Goal: Use online tool/utility

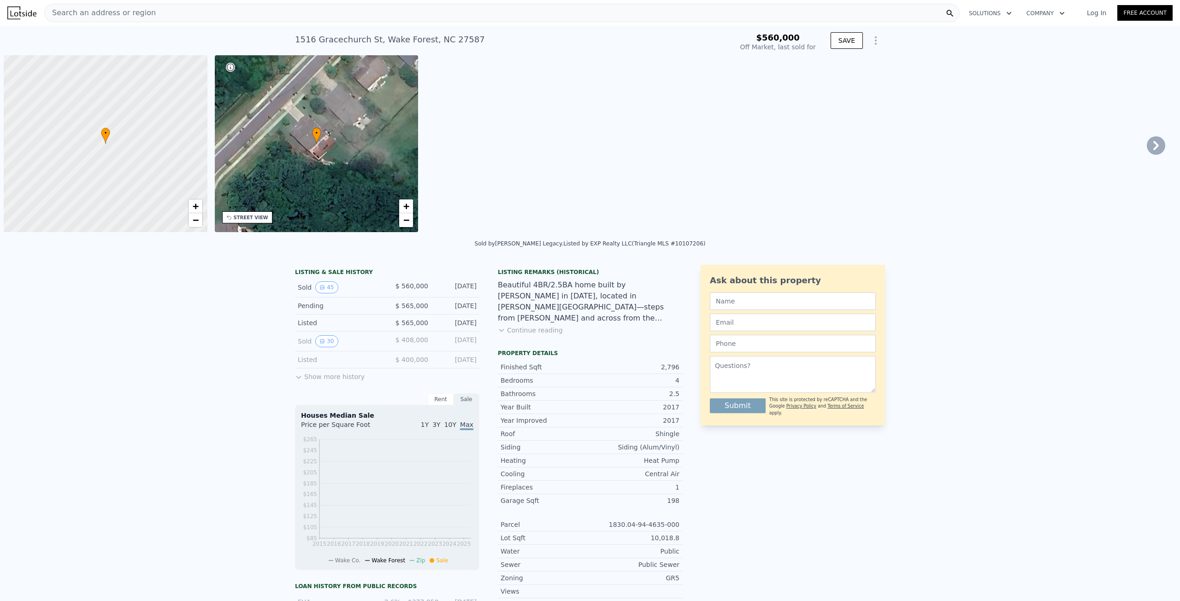
scroll to position [0, 4]
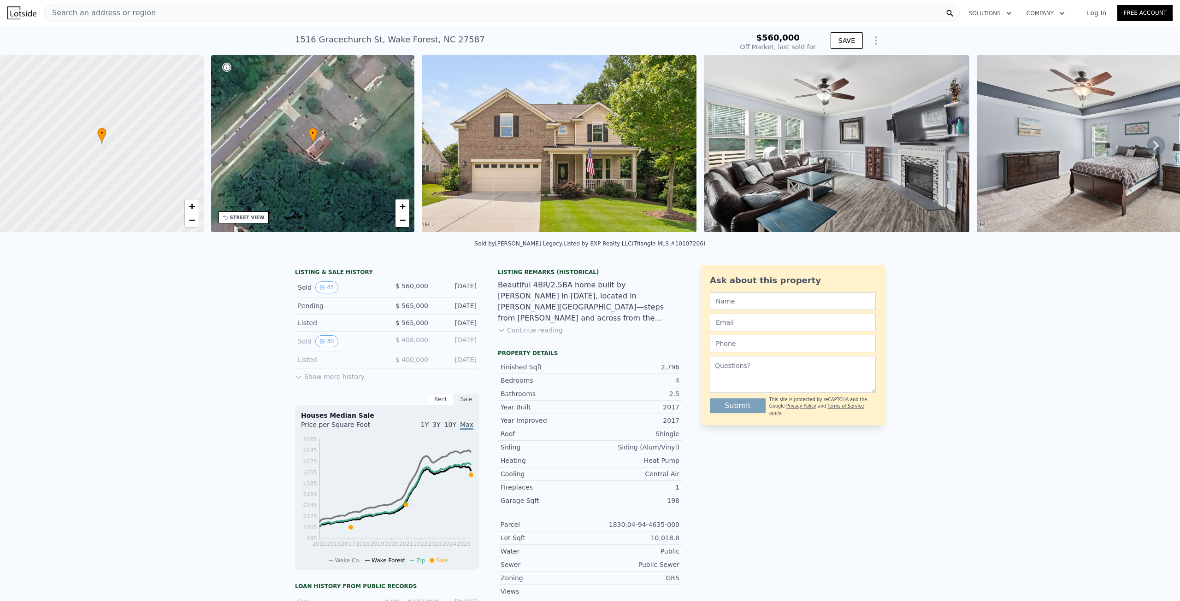
click at [546, 149] on img at bounding box center [559, 143] width 275 height 177
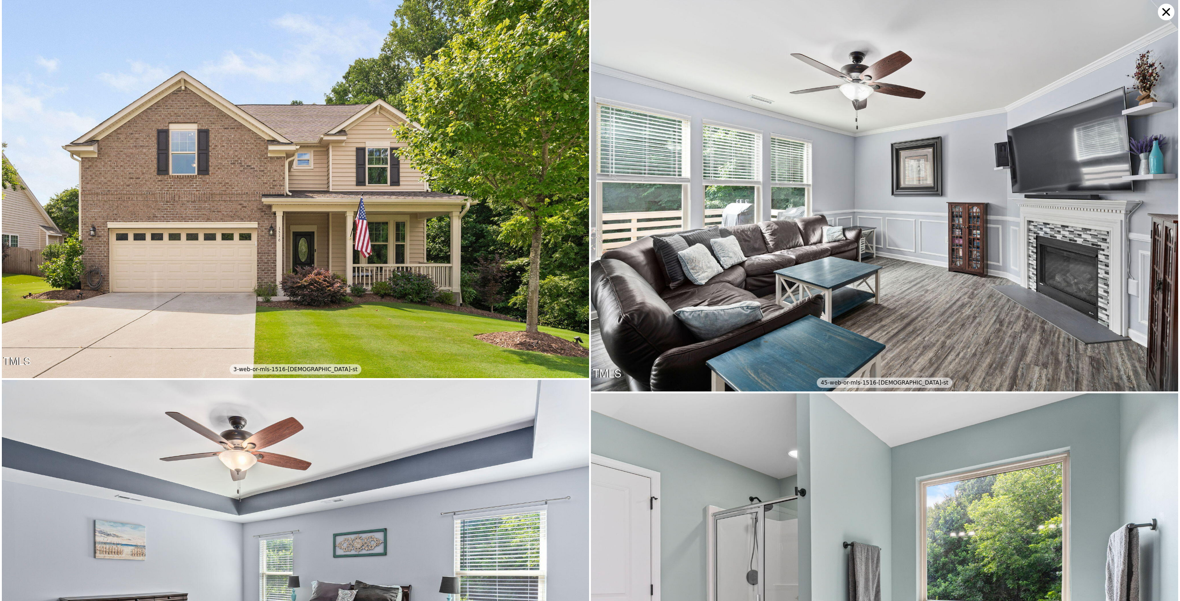
click at [412, 159] on img at bounding box center [295, 189] width 587 height 378
type input "$ 560,000"
type input "-$ 65,145"
click at [349, 173] on img at bounding box center [295, 189] width 587 height 378
click at [412, 183] on img at bounding box center [295, 189] width 587 height 378
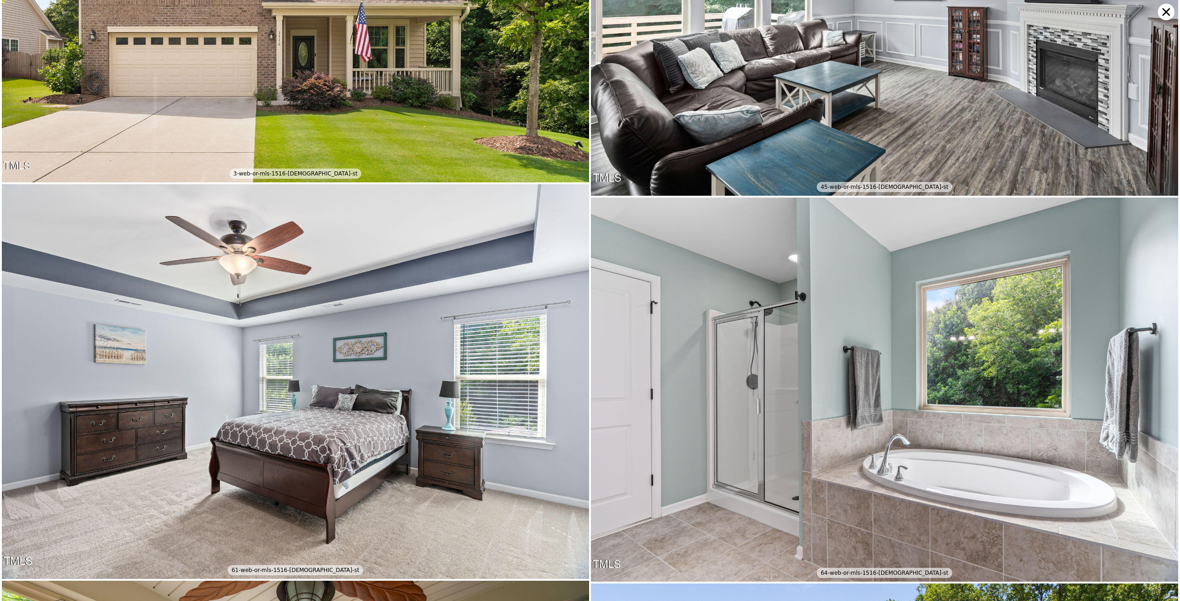
scroll to position [0, 0]
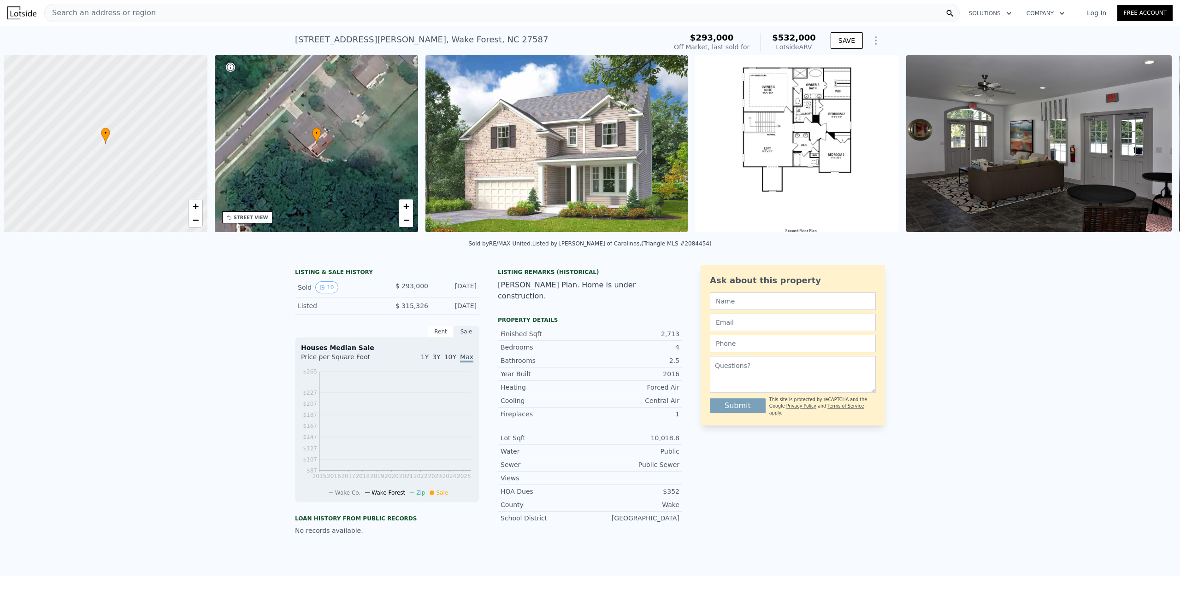
scroll to position [0, 4]
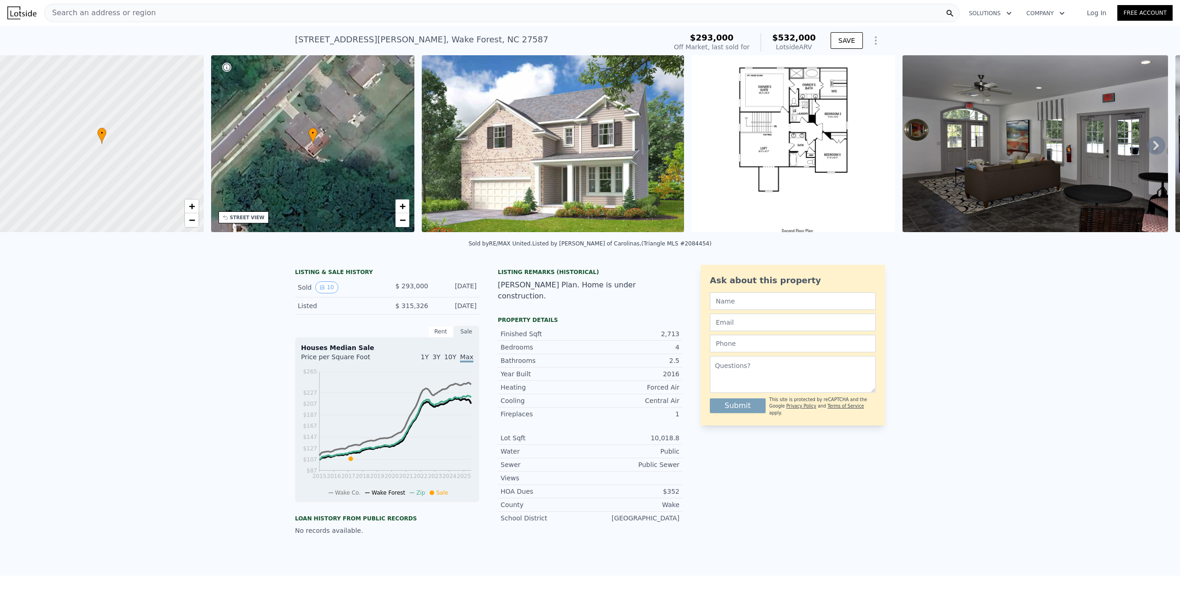
click at [590, 164] on img at bounding box center [553, 143] width 262 height 177
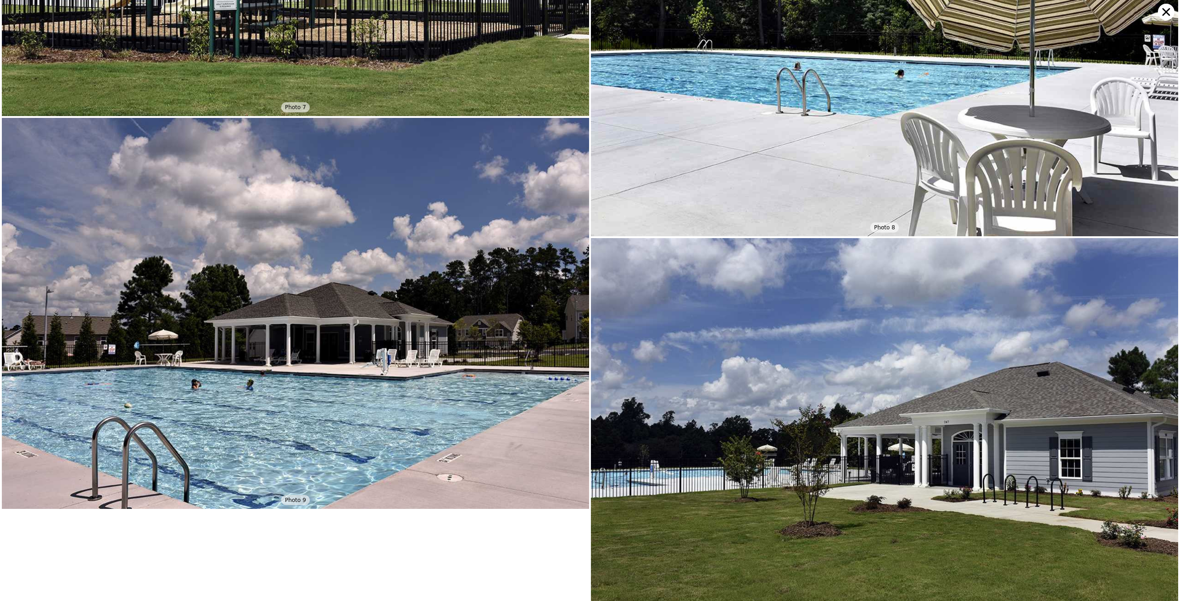
scroll to position [1458, 0]
